Goal: Find specific page/section: Find specific page/section

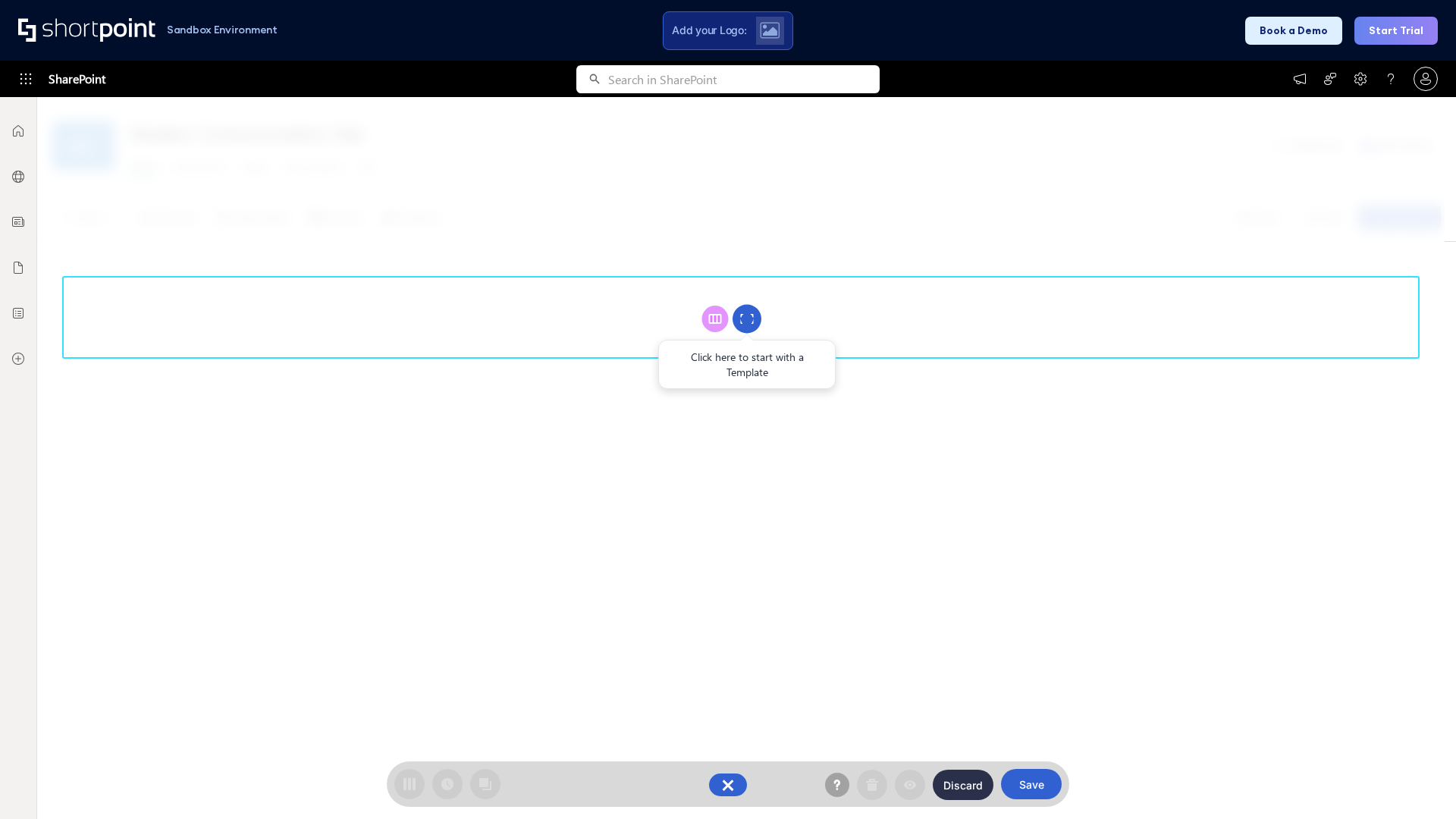
click at [747, 318] on circle at bounding box center [747, 319] width 29 height 29
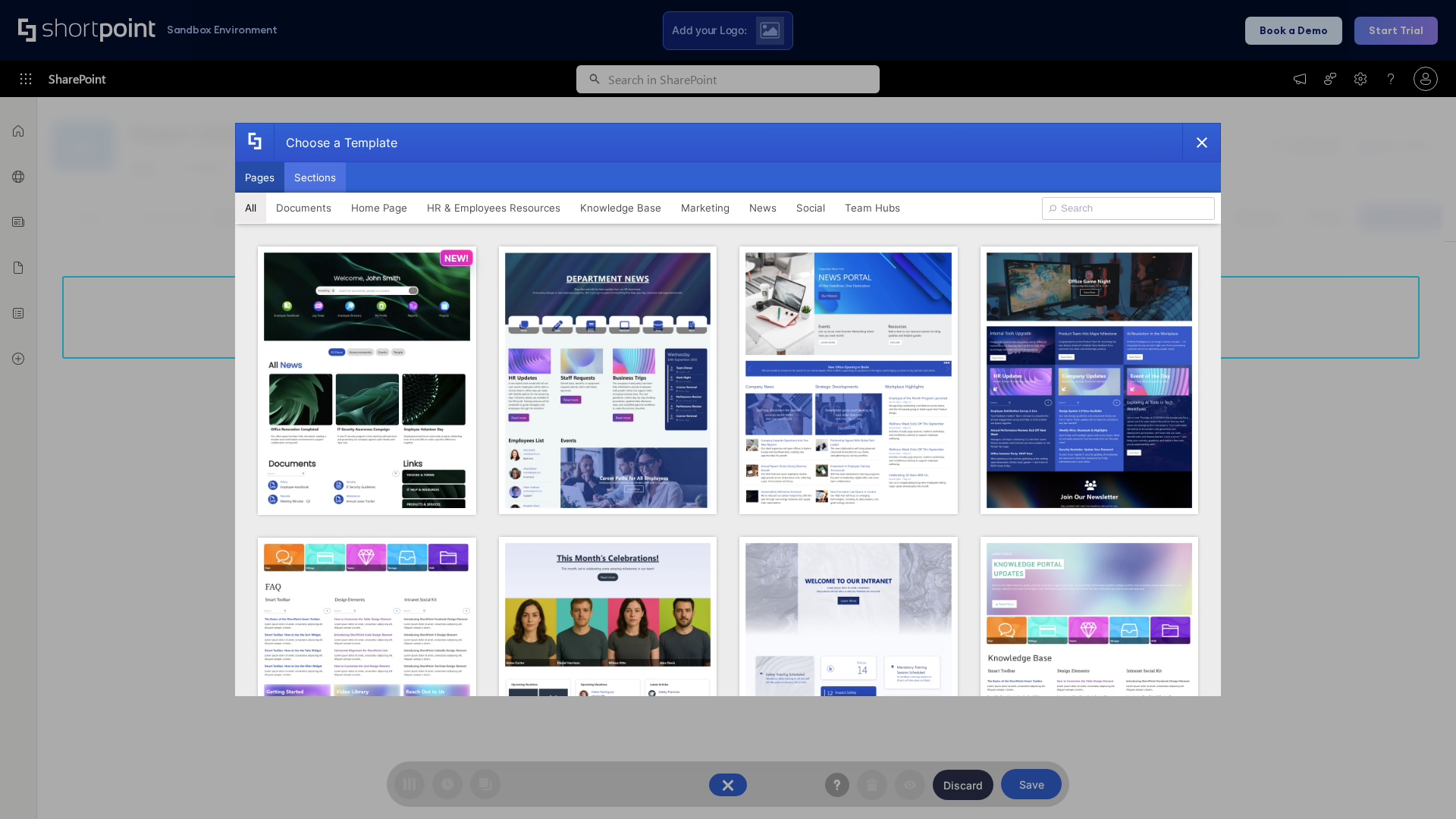
click at [315, 177] on button "Sections" at bounding box center [315, 177] width 61 height 31
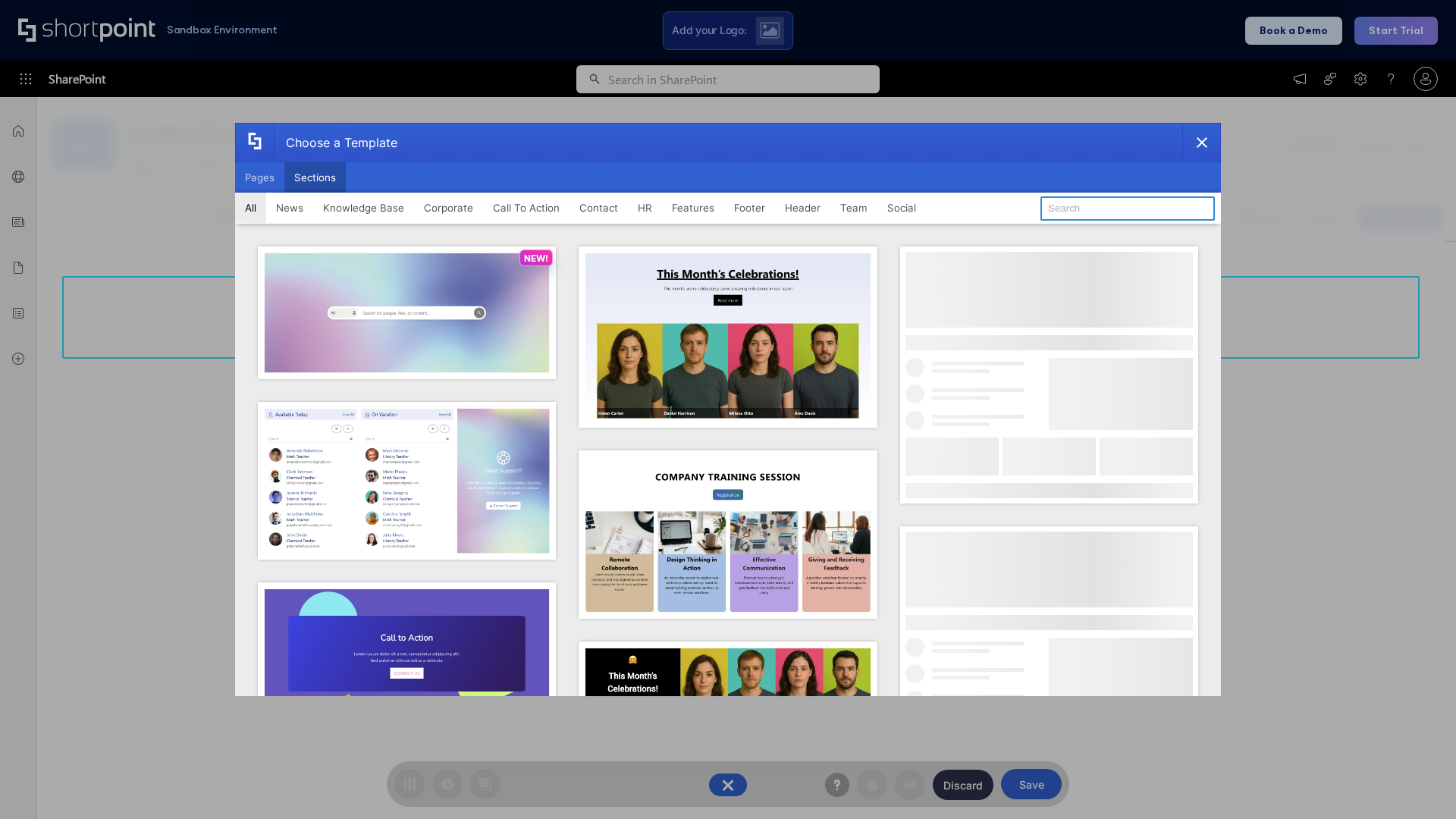
type input "Features Kit 3"
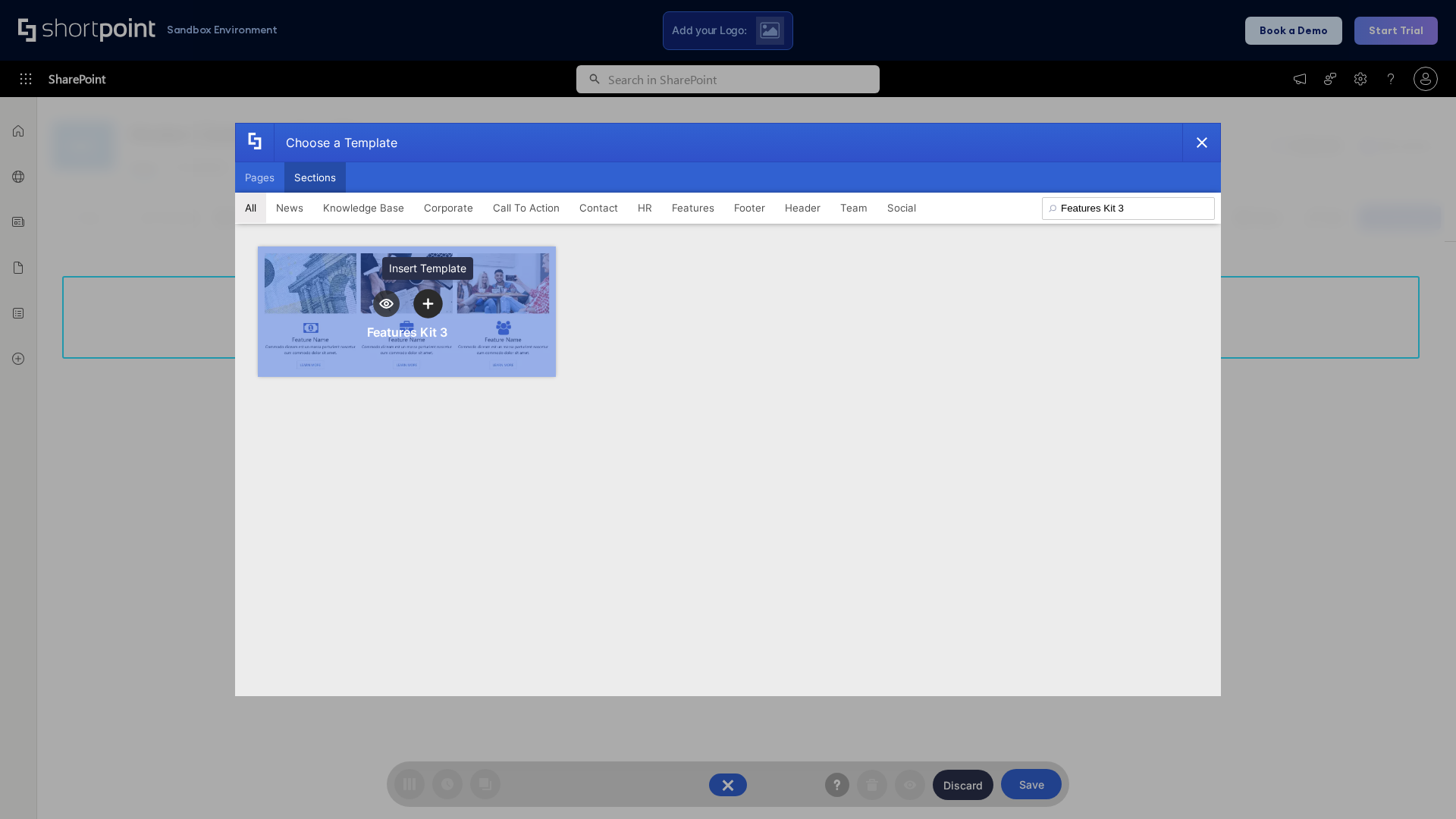
click at [428, 303] on icon "template selector" at bounding box center [427, 303] width 11 height 11
